Goal: Transaction & Acquisition: Download file/media

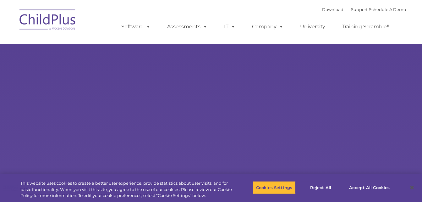
type input ""
select select "MEDIUM"
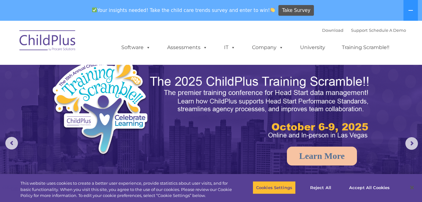
drag, startPoint x: 420, startPoint y: 25, endPoint x: 414, endPoint y: 89, distance: 64.5
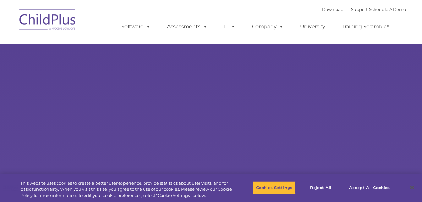
type input ""
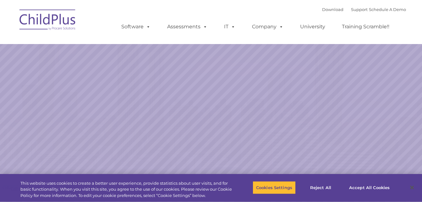
select select "MEDIUM"
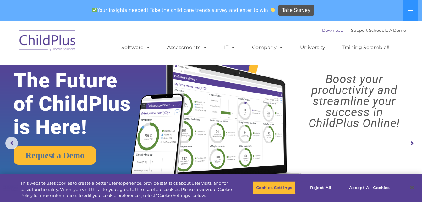
click at [325, 30] on link "Download" at bounding box center [332, 30] width 21 height 5
